Goal: Information Seeking & Learning: Learn about a topic

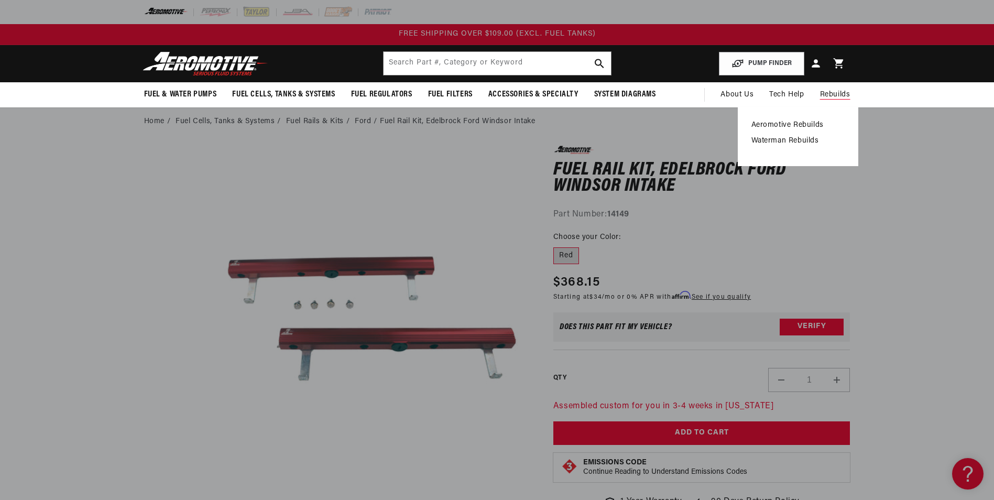
drag, startPoint x: 798, startPoint y: 125, endPoint x: 605, endPoint y: 107, distance: 193.2
click at [798, 125] on link "Aeromotive Rebuilds" at bounding box center [798, 125] width 93 height 9
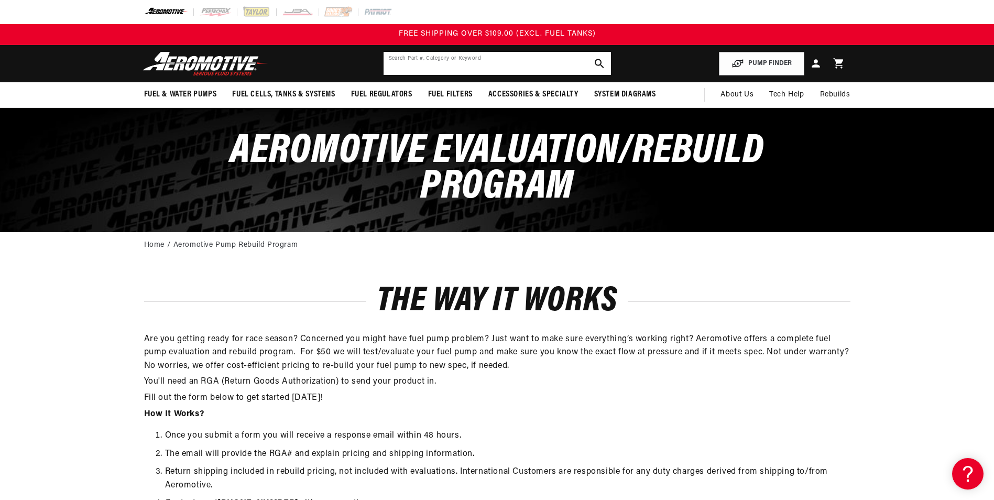
click at [436, 70] on input "text" at bounding box center [497, 63] width 227 height 23
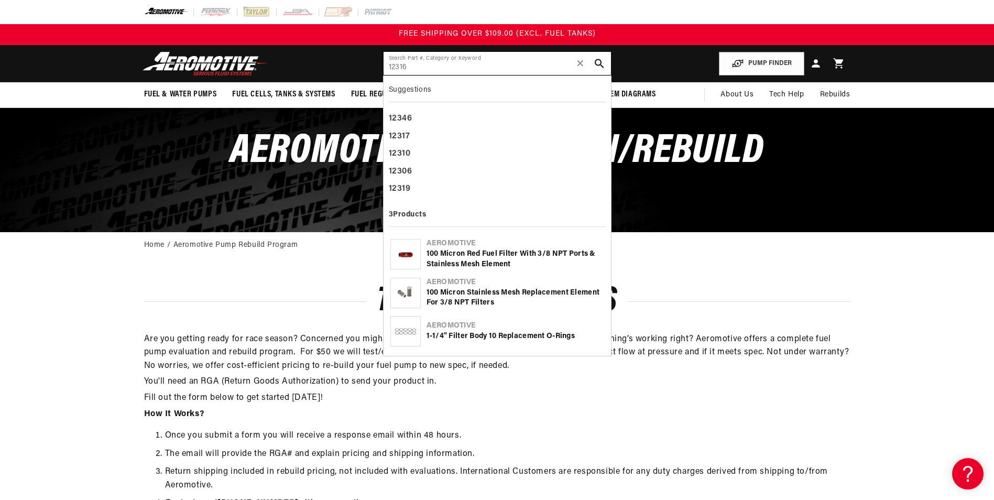
type input "12316"
click at [473, 254] on div "100 Micron Red Fuel Filter with 3/8 NPT Ports & Stainless Mesh Element" at bounding box center [516, 259] width 178 height 20
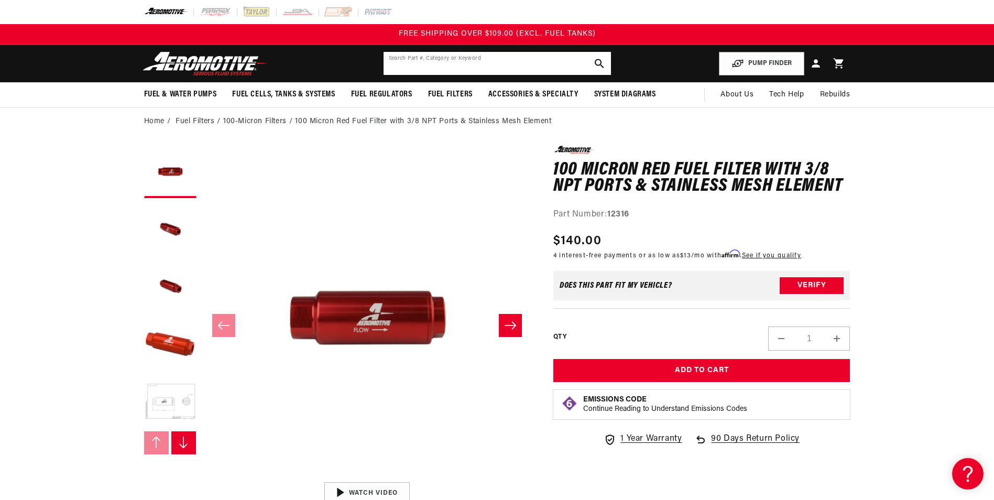
click at [485, 64] on input "text" at bounding box center [497, 63] width 227 height 23
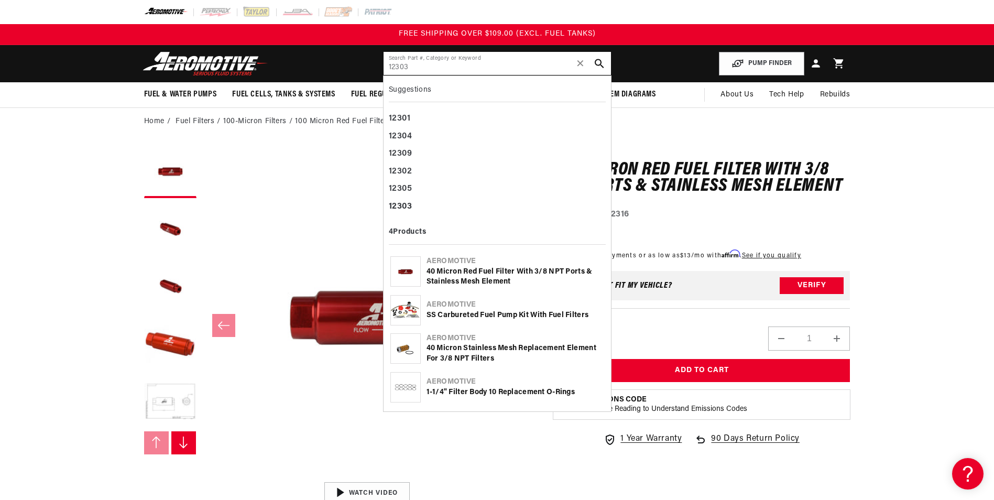
type input "12303"
click at [470, 273] on div "40 Micron Red Fuel Filter with 3/8 NPT Ports & Stainless Mesh Element" at bounding box center [516, 277] width 178 height 20
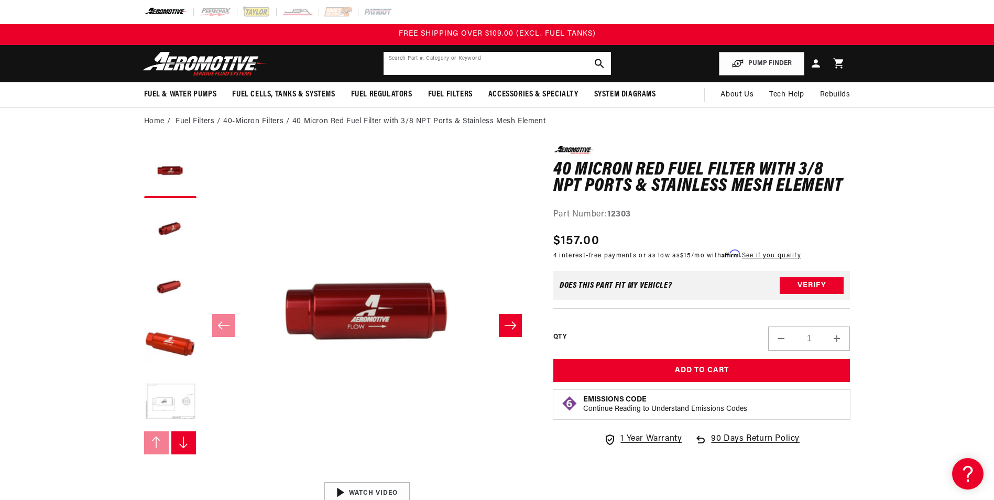
click at [465, 62] on input "text" at bounding box center [497, 63] width 227 height 23
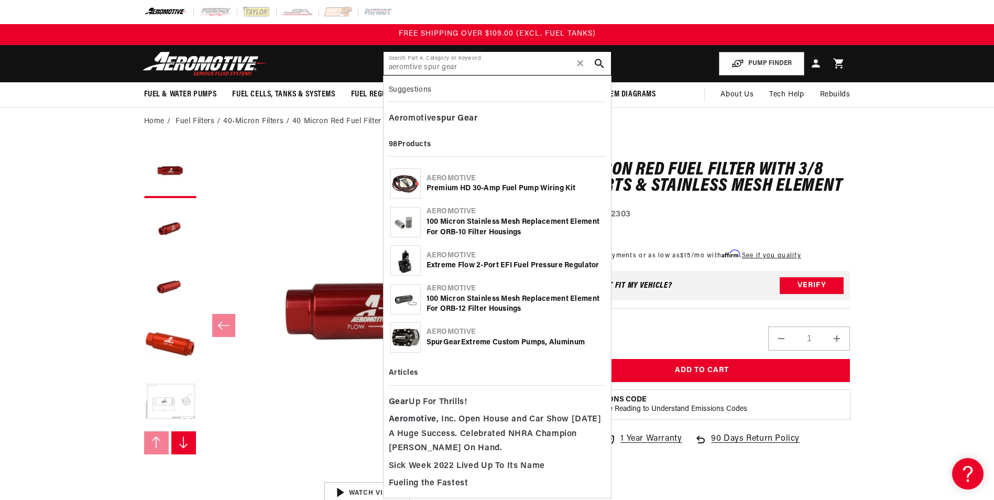
type input "aeromtive spur gear"
click at [511, 340] on div "Spur Gear Extreme Custom Pumps, Aluminum" at bounding box center [516, 343] width 178 height 10
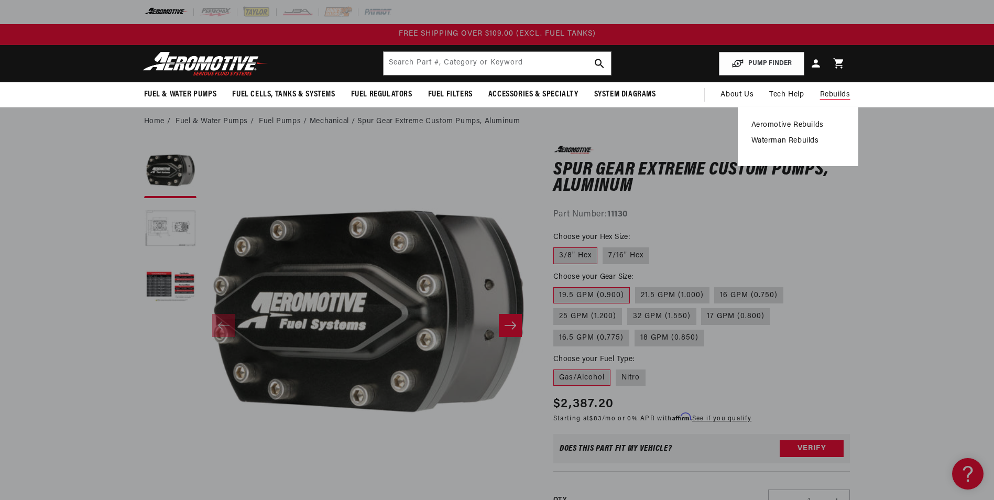
click at [843, 93] on span "Rebuilds" at bounding box center [835, 95] width 30 height 12
click at [813, 121] on link "Aeromotive Rebuilds" at bounding box center [798, 125] width 93 height 9
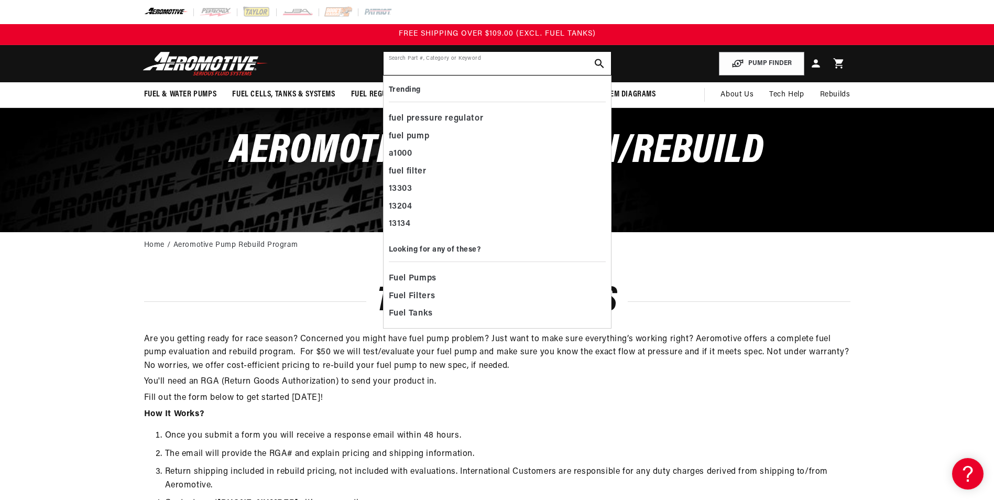
click at [423, 61] on input "text" at bounding box center [497, 63] width 227 height 23
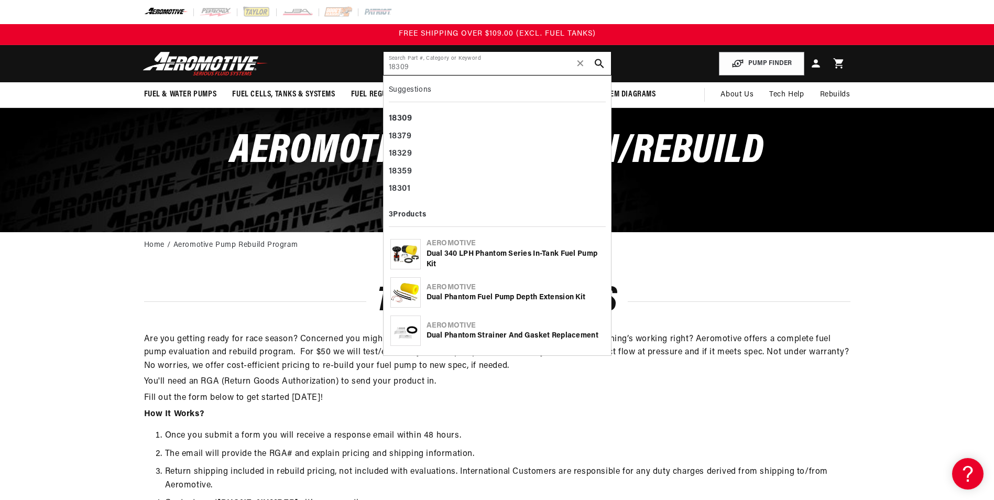
type input "18309"
click at [493, 255] on div "Dual 340 LPH Phantom Series In-Tank Fuel Pump Kit" at bounding box center [516, 259] width 178 height 20
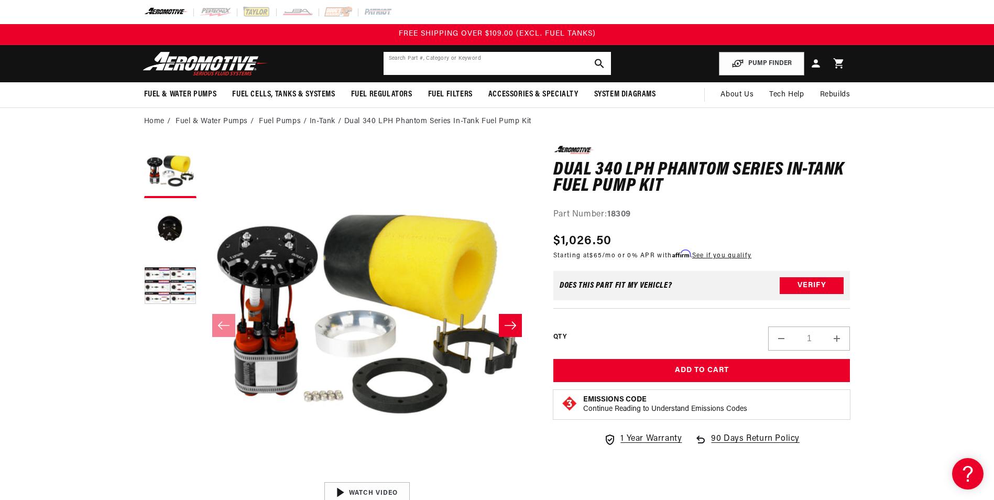
click at [429, 68] on input "text" at bounding box center [497, 63] width 227 height 23
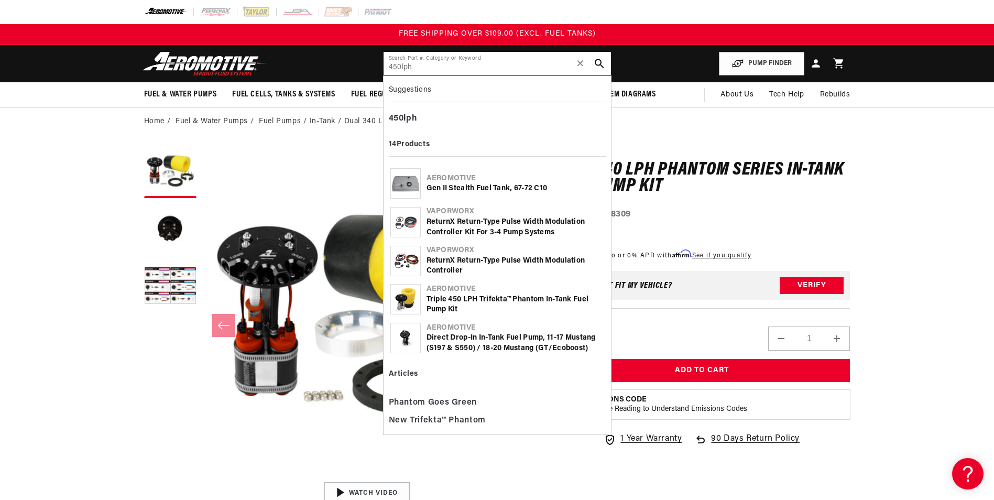
type input "450lph"
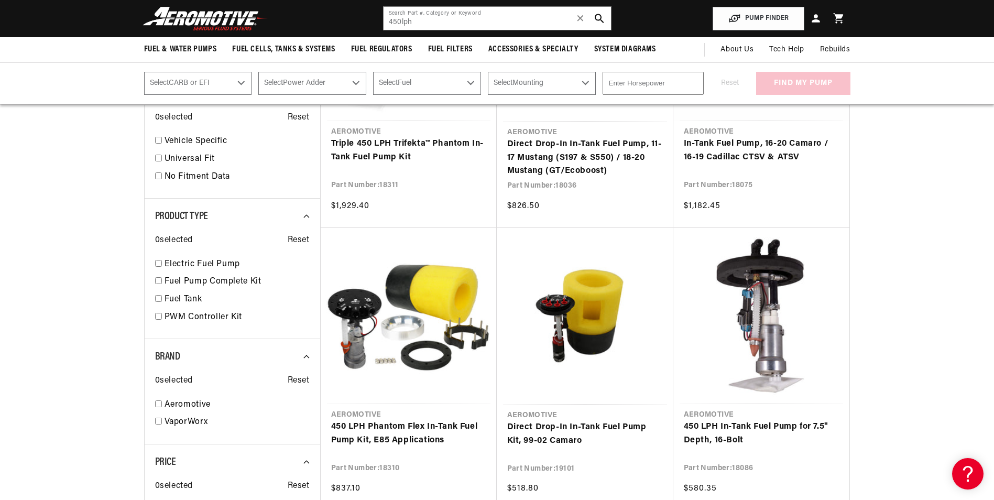
scroll to position [419, 0]
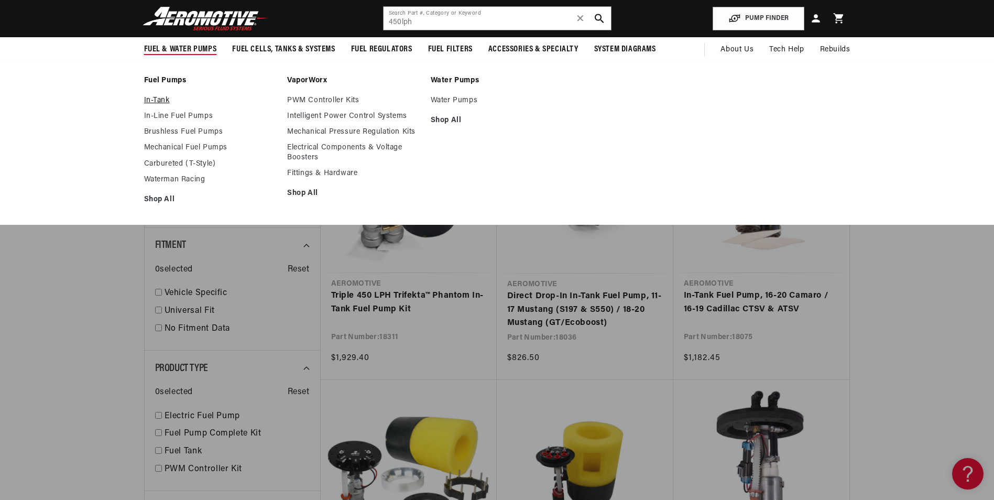
click at [159, 96] on link "In-Tank" at bounding box center [210, 100] width 133 height 9
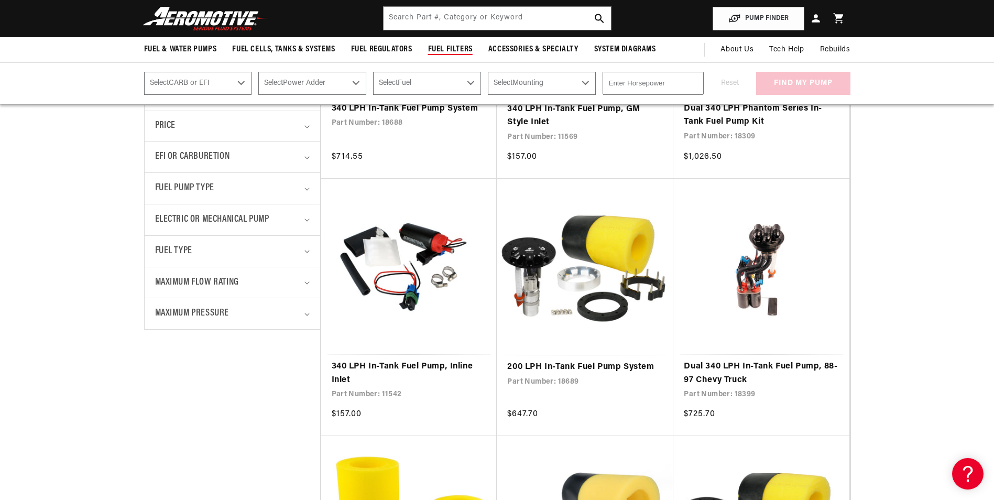
scroll to position [262, 0]
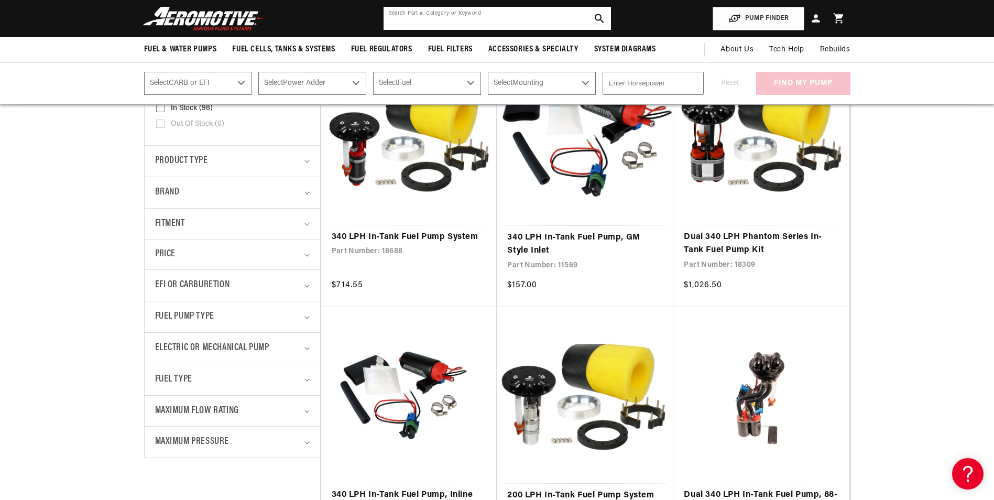
click at [437, 17] on input "text" at bounding box center [497, 18] width 227 height 23
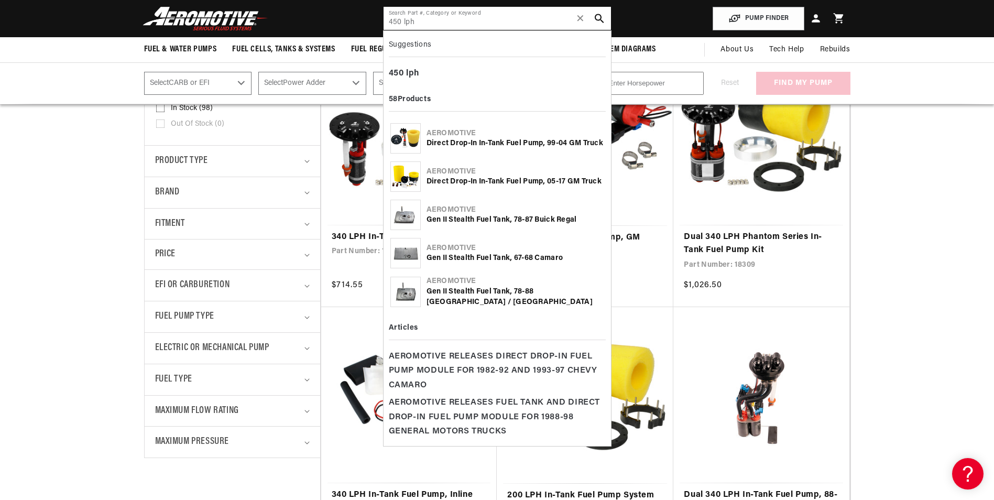
type input "450 lph"
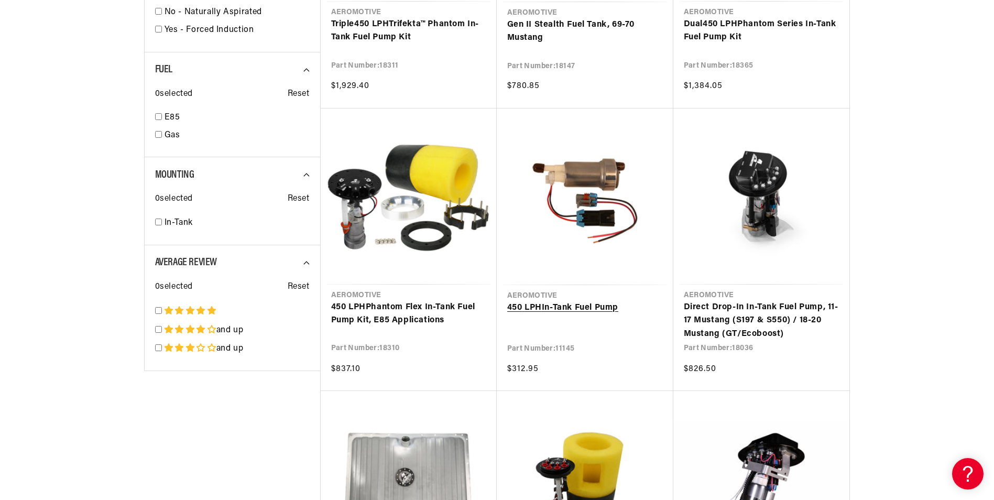
scroll to position [1258, 0]
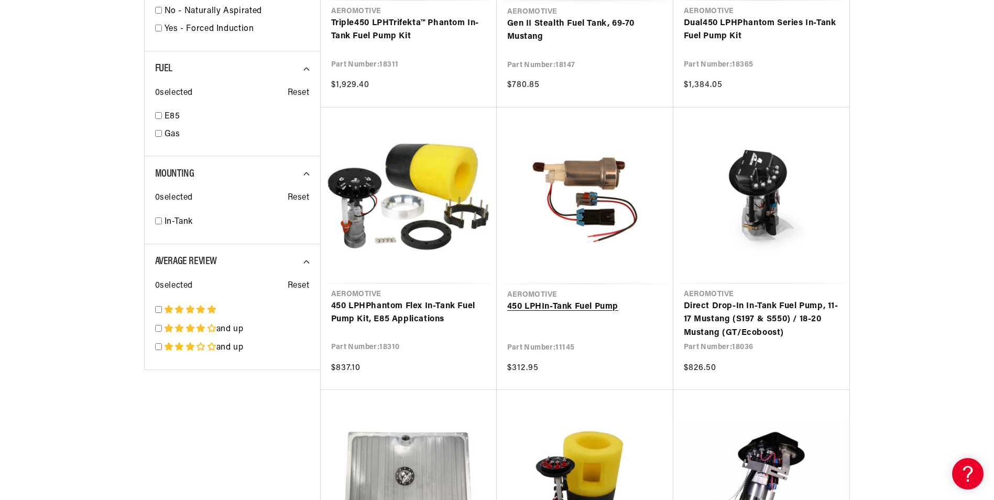
click at [552, 308] on link "450 LPH In-Tank Fuel Pump" at bounding box center [585, 307] width 156 height 14
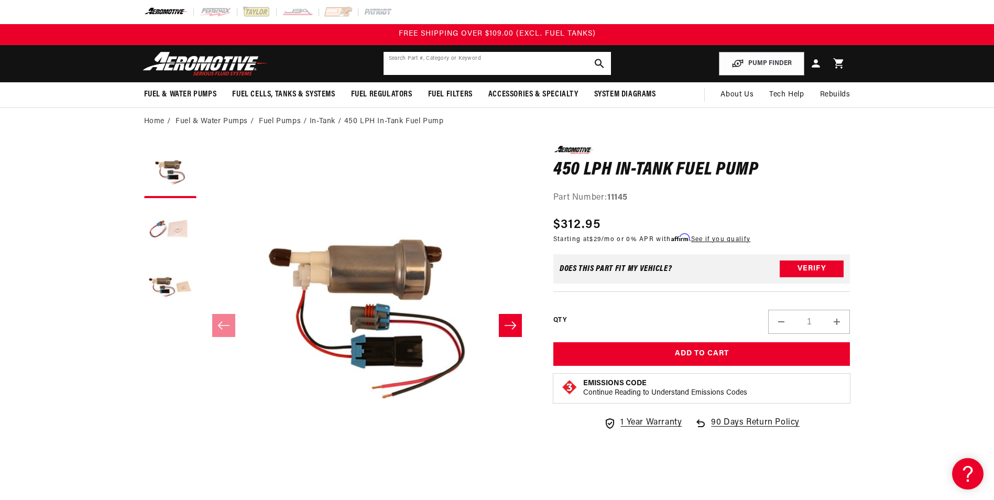
click at [483, 52] on input "text" at bounding box center [497, 63] width 227 height 23
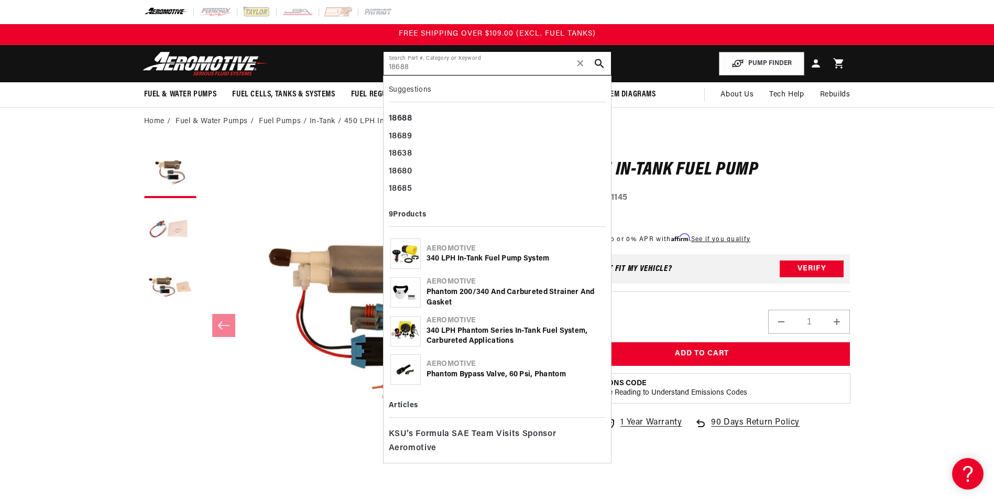
type input "18688"
click at [494, 261] on div "340 LPH In-Tank Fuel Pump System" at bounding box center [516, 259] width 178 height 10
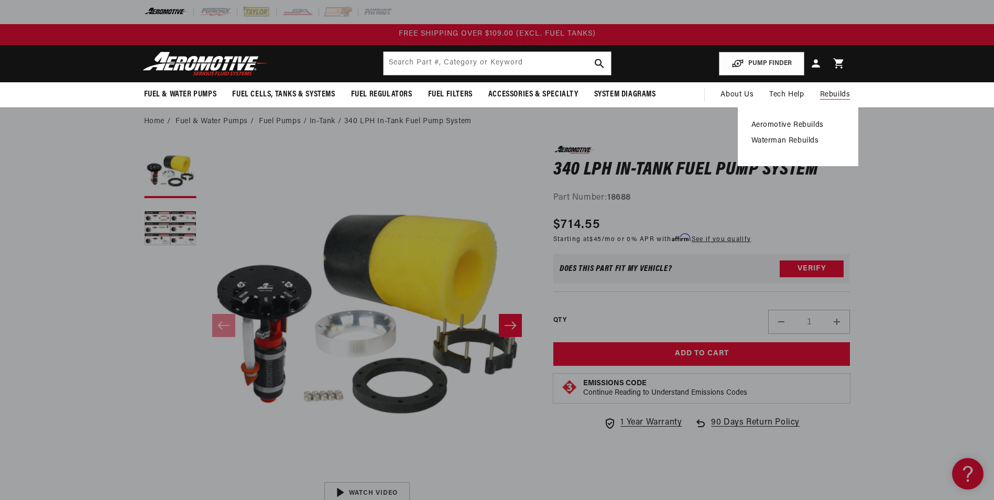
click at [789, 123] on link "Aeromotive Rebuilds" at bounding box center [798, 125] width 93 height 9
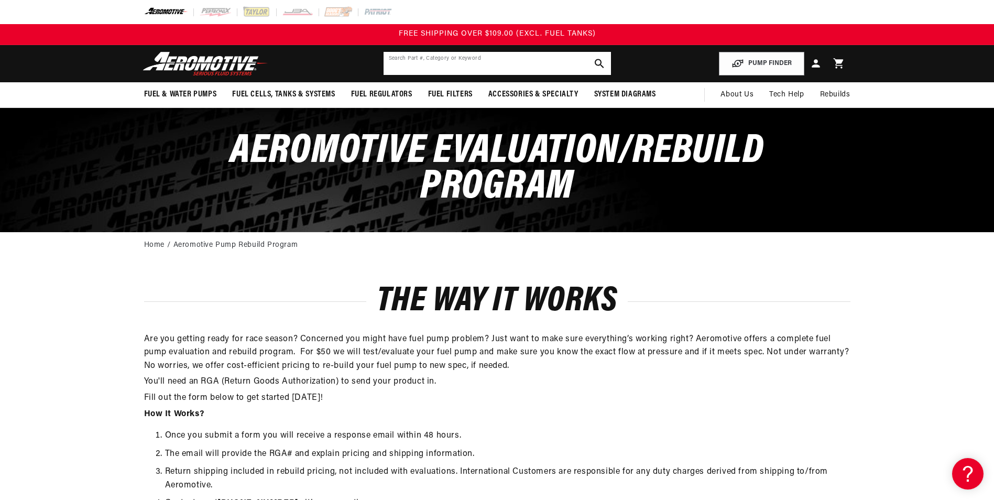
click at [447, 61] on input "text" at bounding box center [497, 63] width 227 height 23
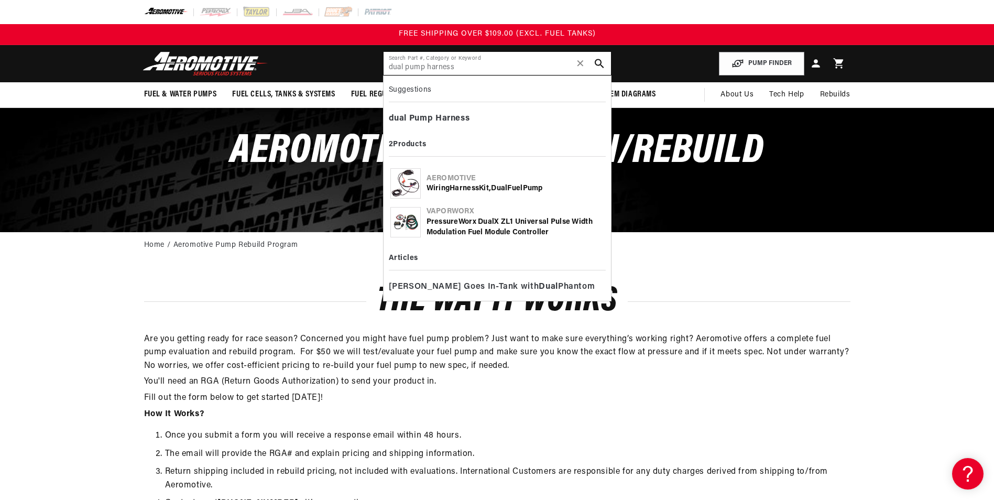
type input "dual pump harness"
click at [479, 188] on b "Harness" at bounding box center [464, 189] width 29 height 8
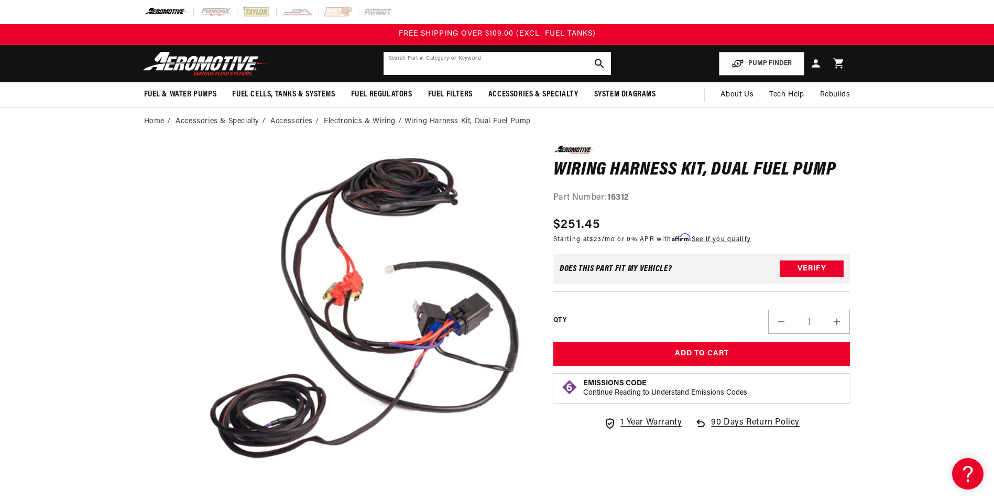
click at [452, 63] on input "text" at bounding box center [497, 63] width 227 height 23
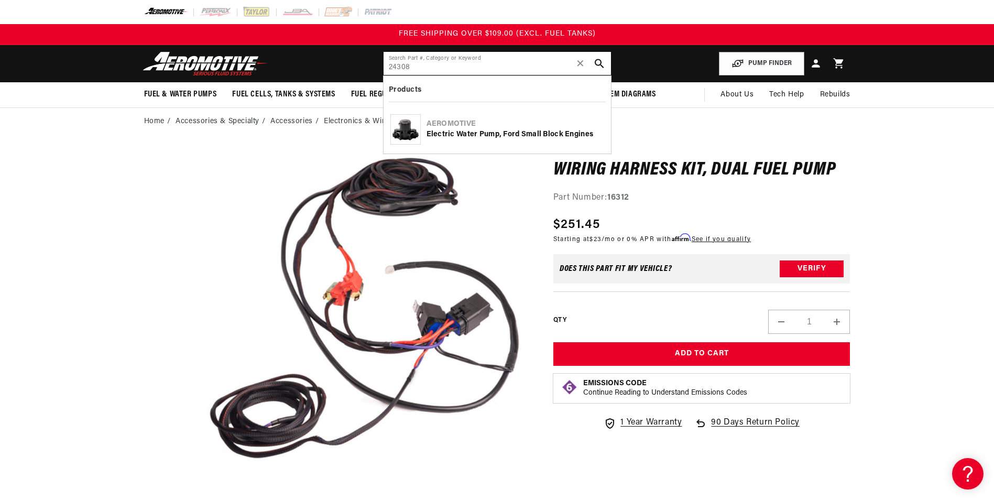
type input "24308"
click at [508, 135] on div "Electric Water Pump, Ford Small Block Engines" at bounding box center [516, 134] width 178 height 10
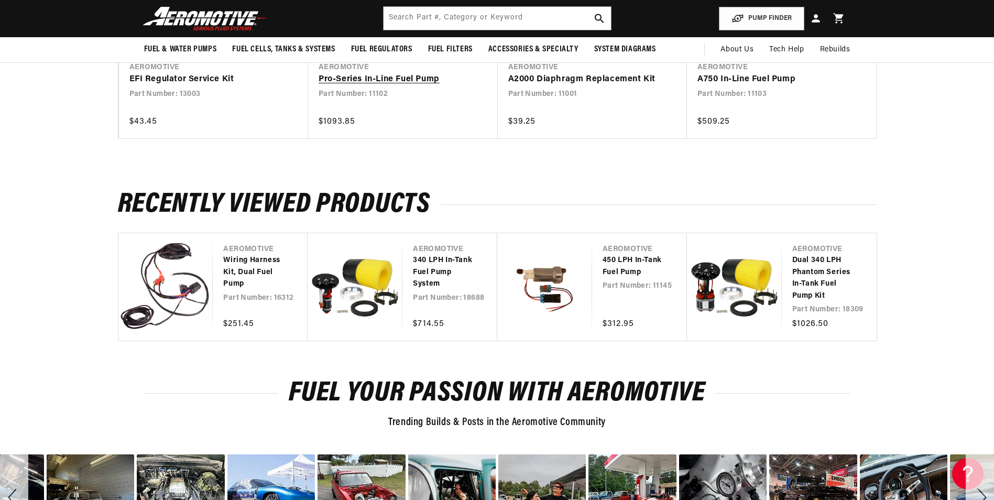
scroll to position [996, 0]
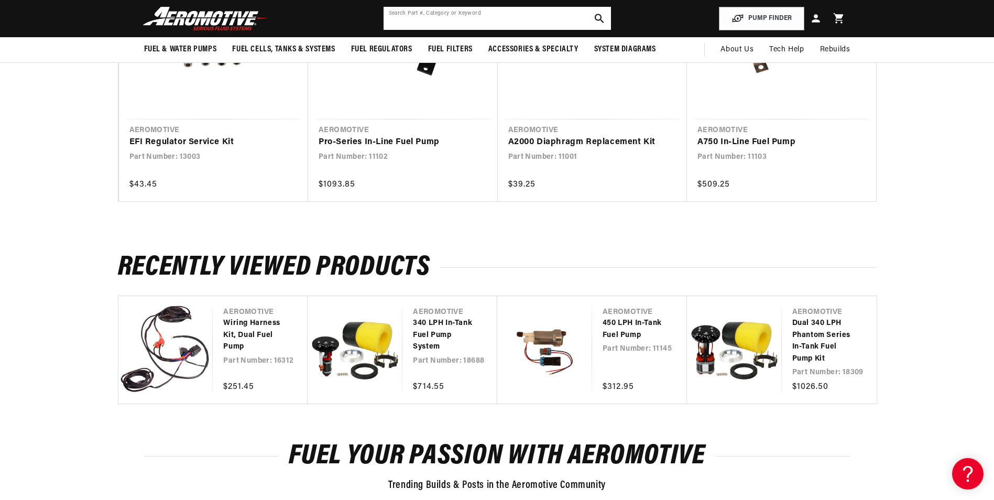
click at [498, 12] on input "text" at bounding box center [497, 18] width 227 height 23
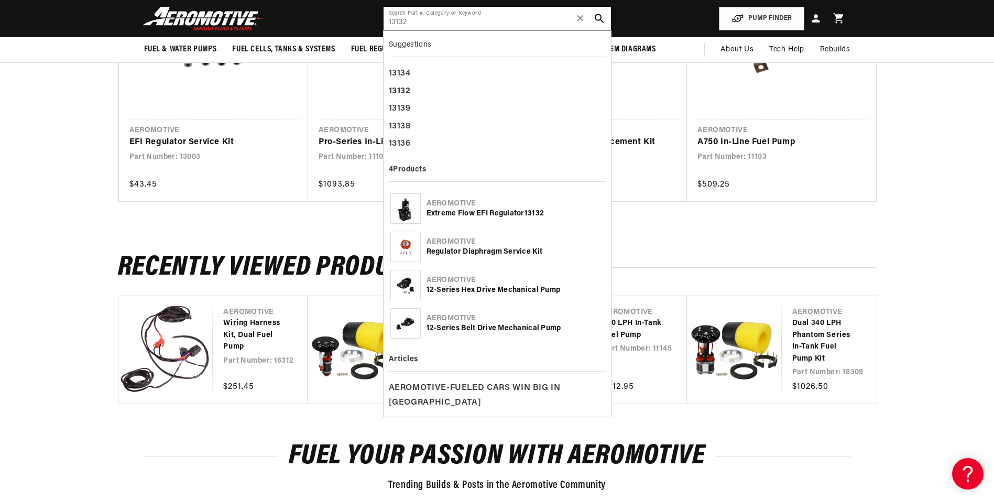
type input "13132"
click at [507, 208] on div "Aeromotive" at bounding box center [516, 204] width 178 height 10
